Goal: Task Accomplishment & Management: Manage account settings

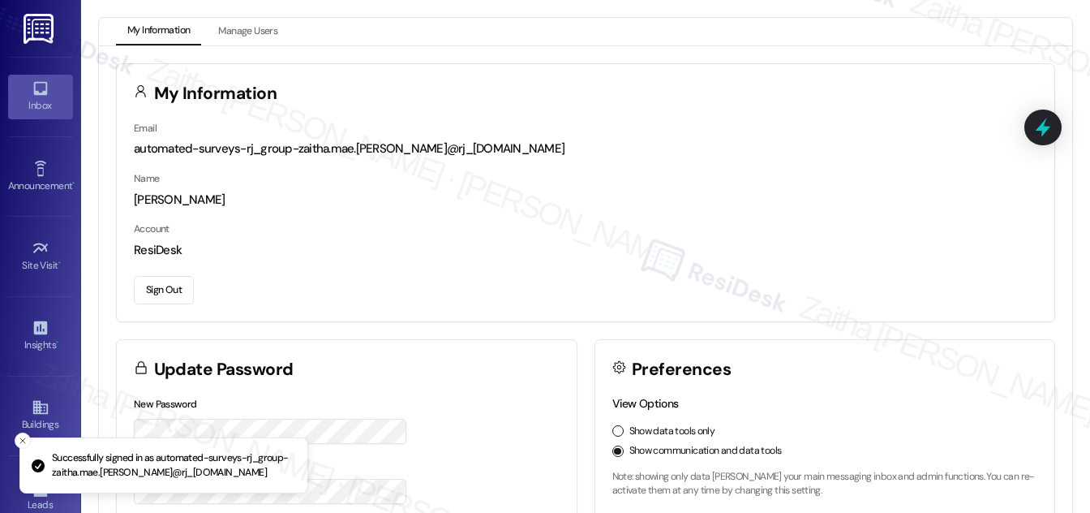
click at [42, 102] on div "Inbox" at bounding box center [40, 105] width 81 height 16
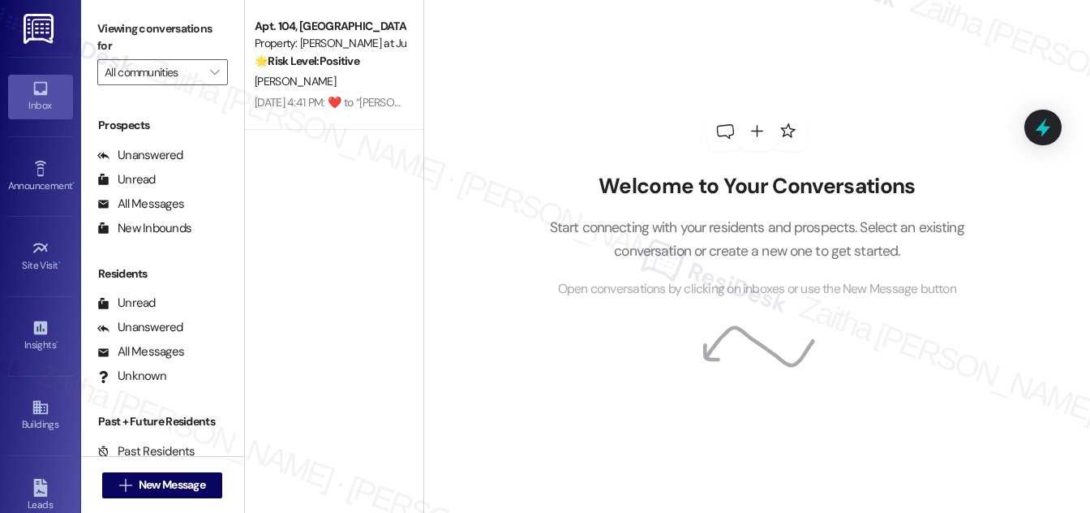
scroll to position [214, 0]
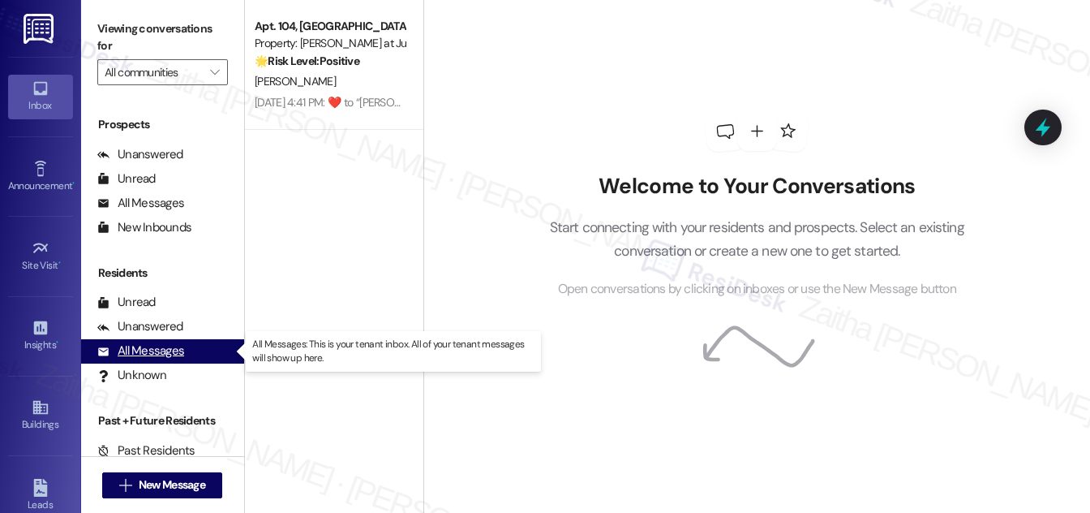
click at [162, 351] on div "All Messages" at bounding box center [140, 350] width 87 height 17
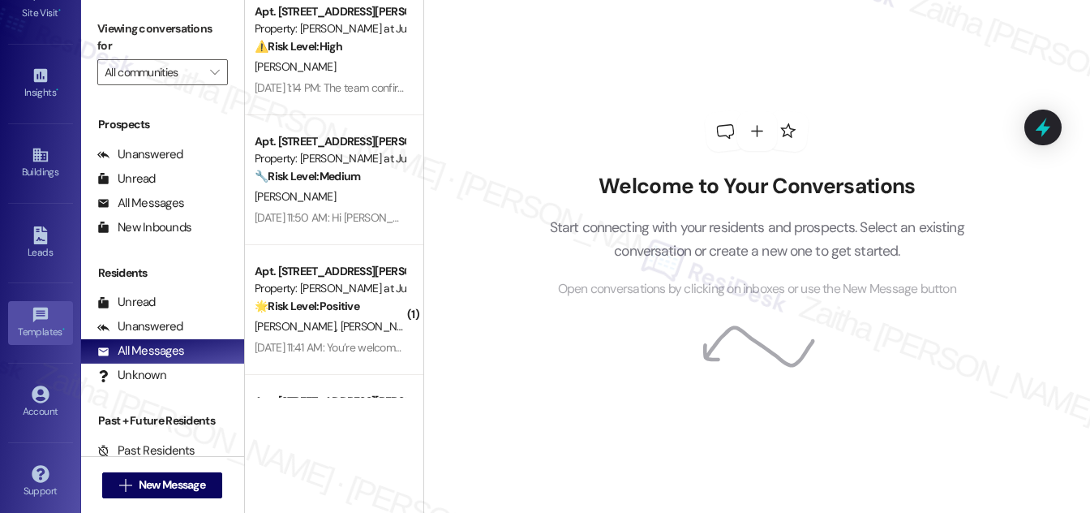
scroll to position [255, 0]
click at [45, 401] on div "Account" at bounding box center [40, 409] width 81 height 16
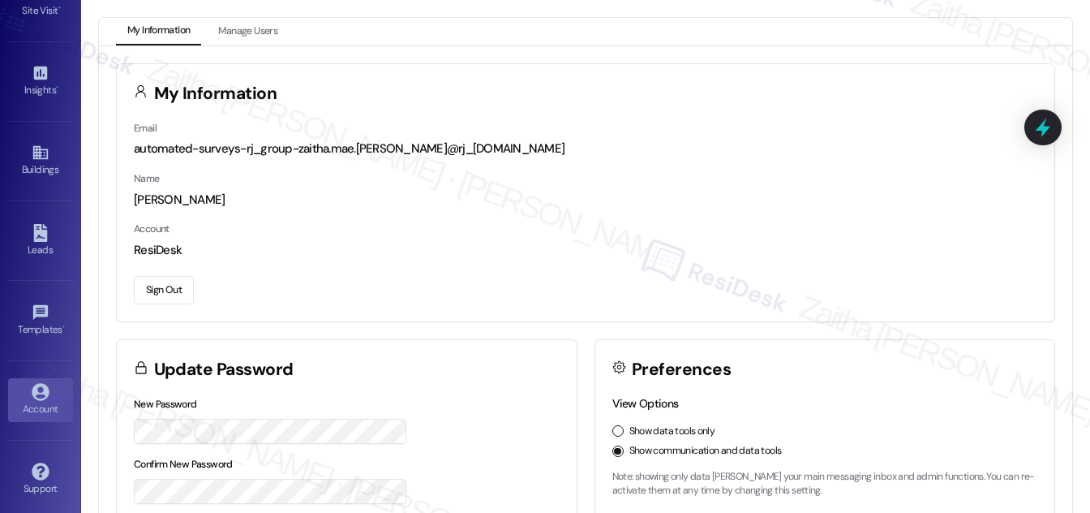
click at [158, 294] on button "Sign Out" at bounding box center [164, 290] width 60 height 28
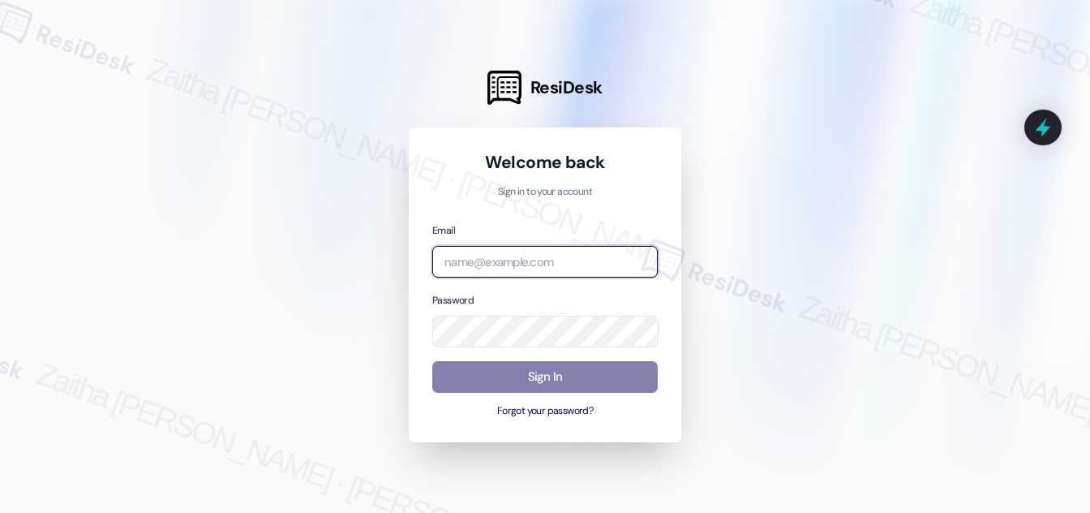
click at [493, 259] on input "email" at bounding box center [545, 262] width 226 height 32
type input "[EMAIL_ADDRESS][PERSON_NAME][DOMAIN_NAME]"
